Goal: Task Accomplishment & Management: Complete application form

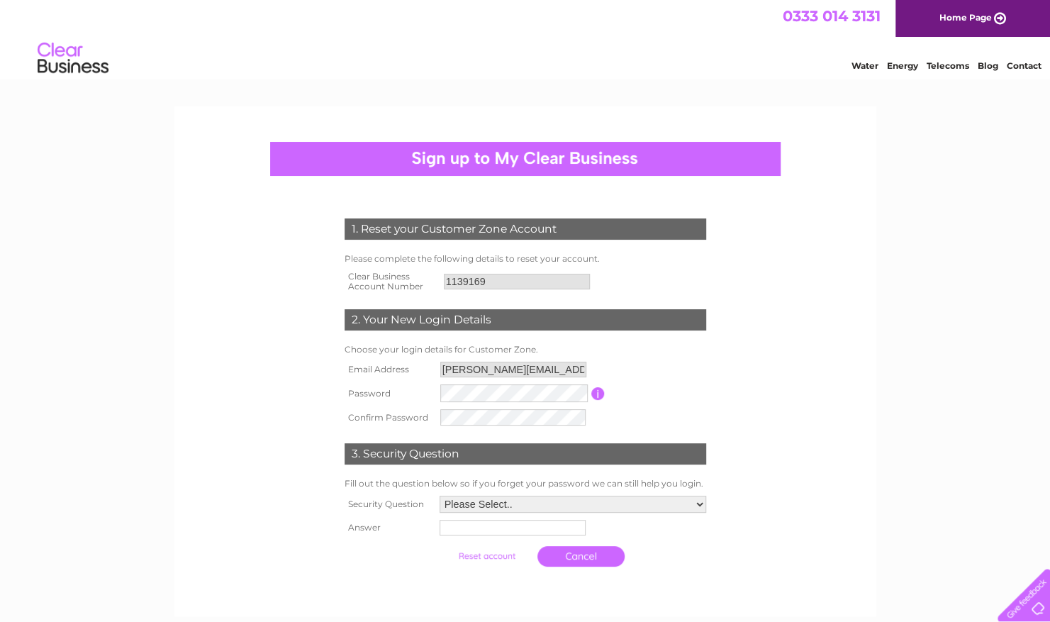
click at [600, 393] on input "button" at bounding box center [597, 393] width 13 height 13
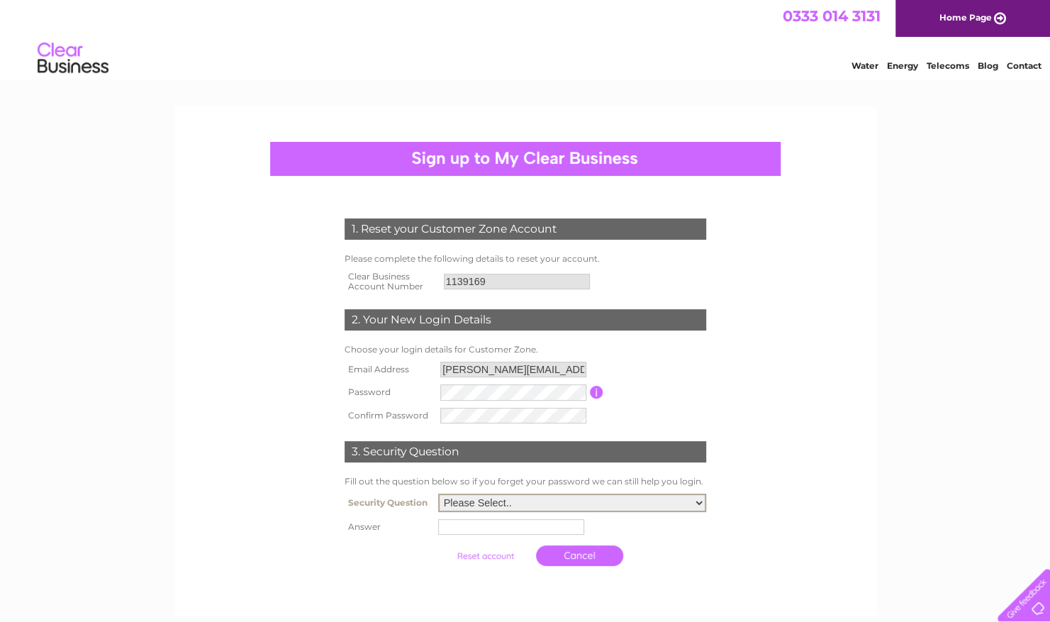
click at [522, 508] on select "Please Select.. In what town or city was your first job? In what town or city d…" at bounding box center [572, 502] width 268 height 18
select select "1"
click at [438, 495] on select "Please Select.. In what town or city was your first job? In what town or city d…" at bounding box center [572, 502] width 268 height 18
click at [471, 528] on input "text" at bounding box center [512, 525] width 147 height 17
drag, startPoint x: 496, startPoint y: 528, endPoint x: 422, endPoint y: 527, distance: 73.7
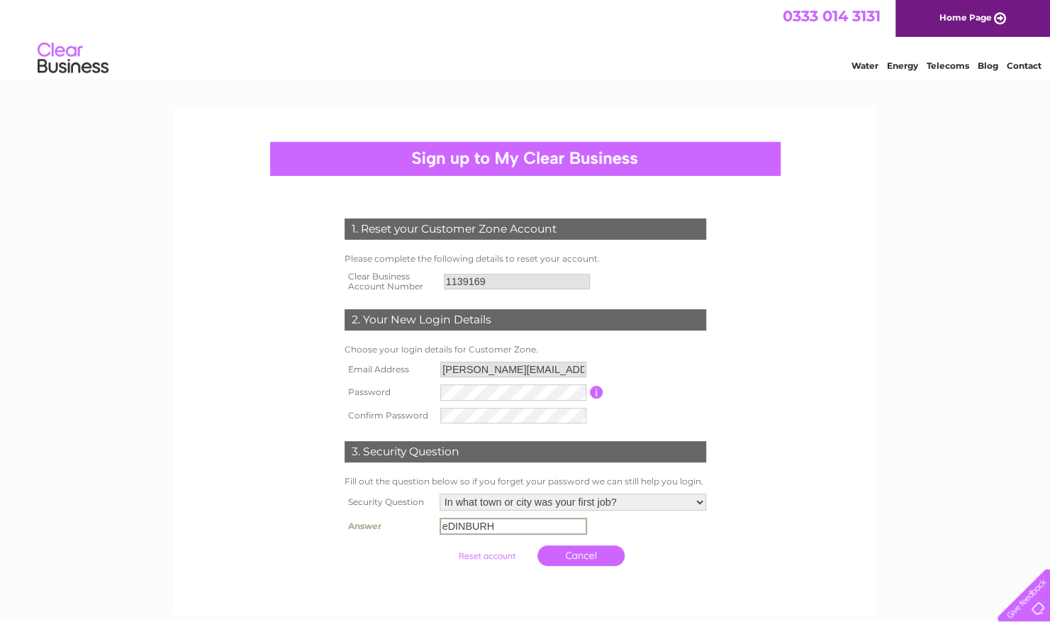
click at [422, 527] on tr "Answer eDINBURH" at bounding box center [525, 526] width 369 height 24
type input "Edinburgh"
click at [492, 555] on input "submit" at bounding box center [486, 556] width 87 height 20
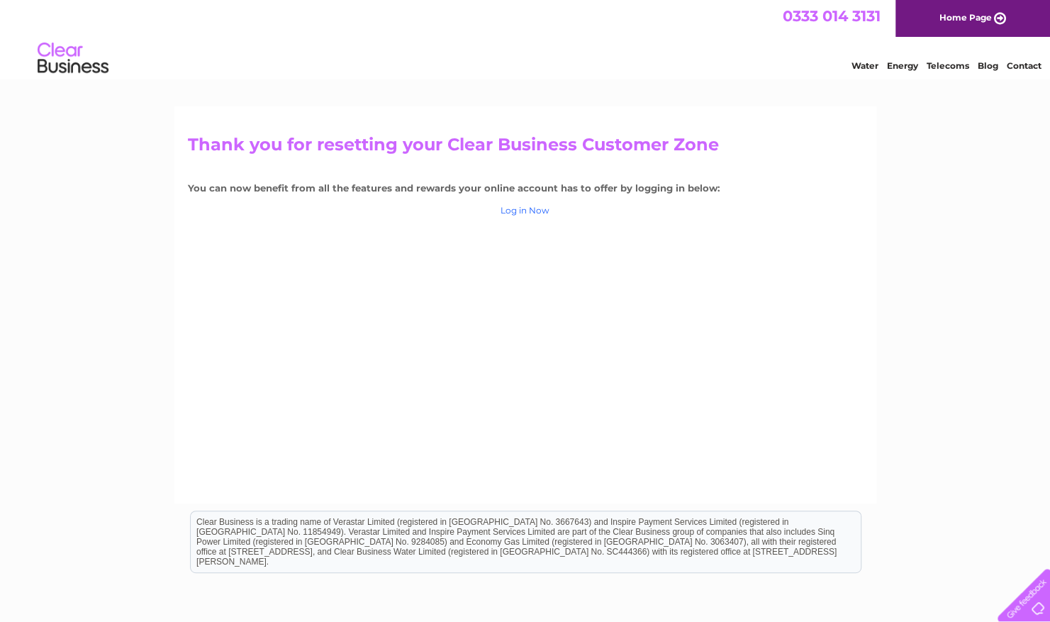
click at [539, 209] on link "Log in Now" at bounding box center [524, 210] width 49 height 11
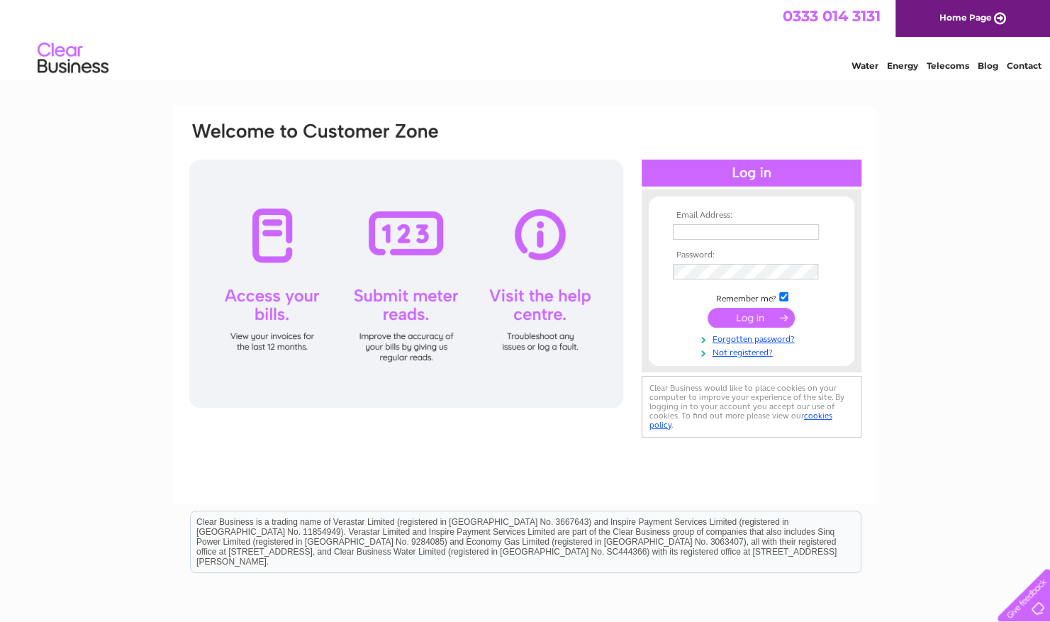
type input "Rebecca.Blundell@vaultcity.co.uk"
click at [748, 316] on input "submit" at bounding box center [750, 318] width 87 height 20
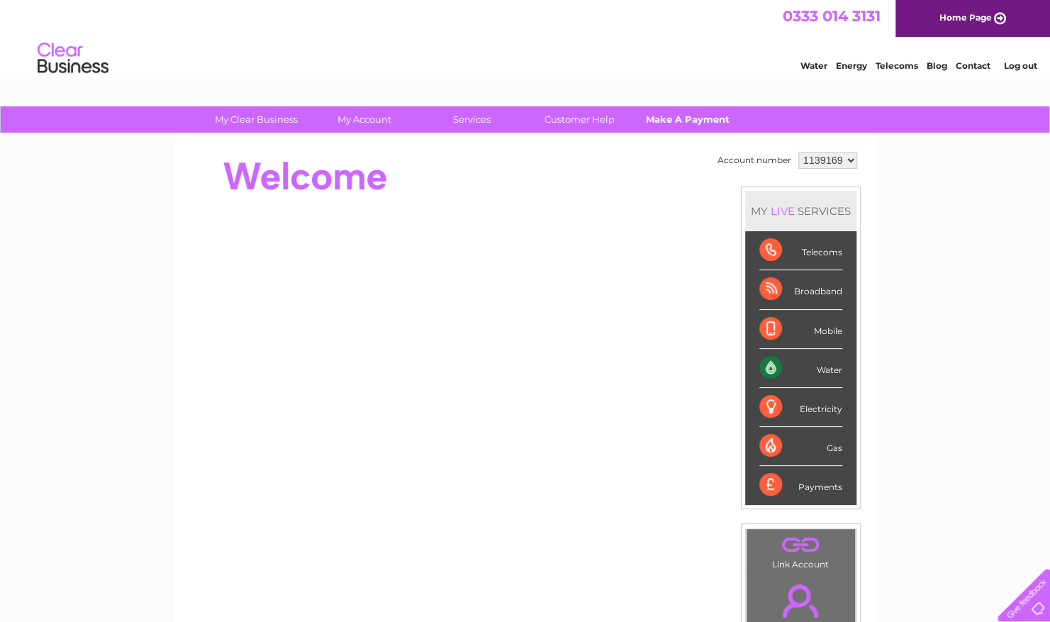
click at [710, 120] on link "Make A Payment" at bounding box center [687, 119] width 117 height 26
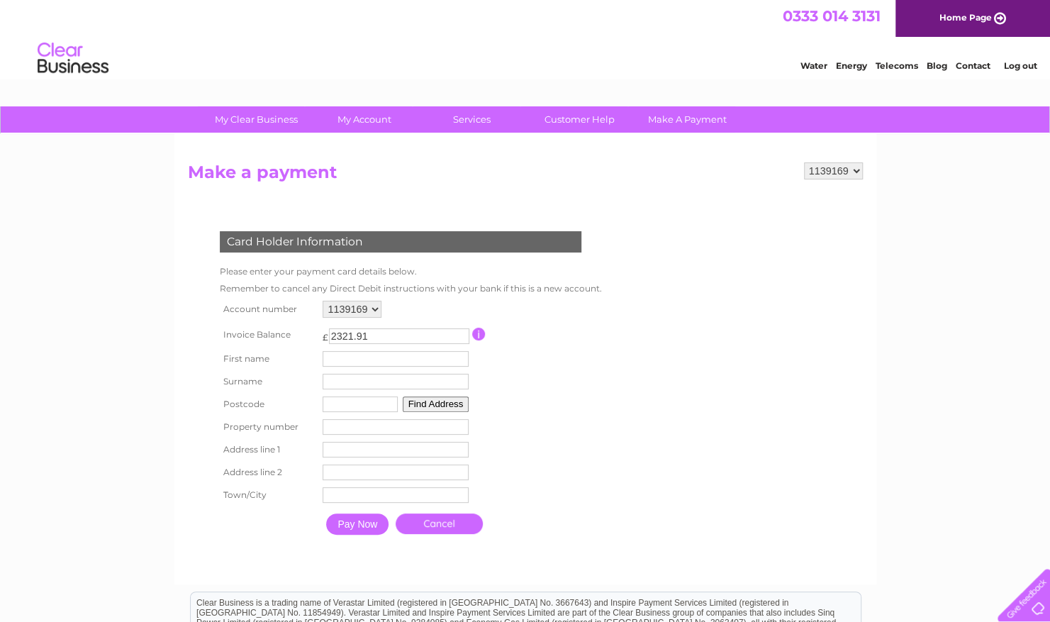
click at [955, 21] on link "Home Page" at bounding box center [972, 18] width 155 height 37
